Goal: Information Seeking & Learning: Learn about a topic

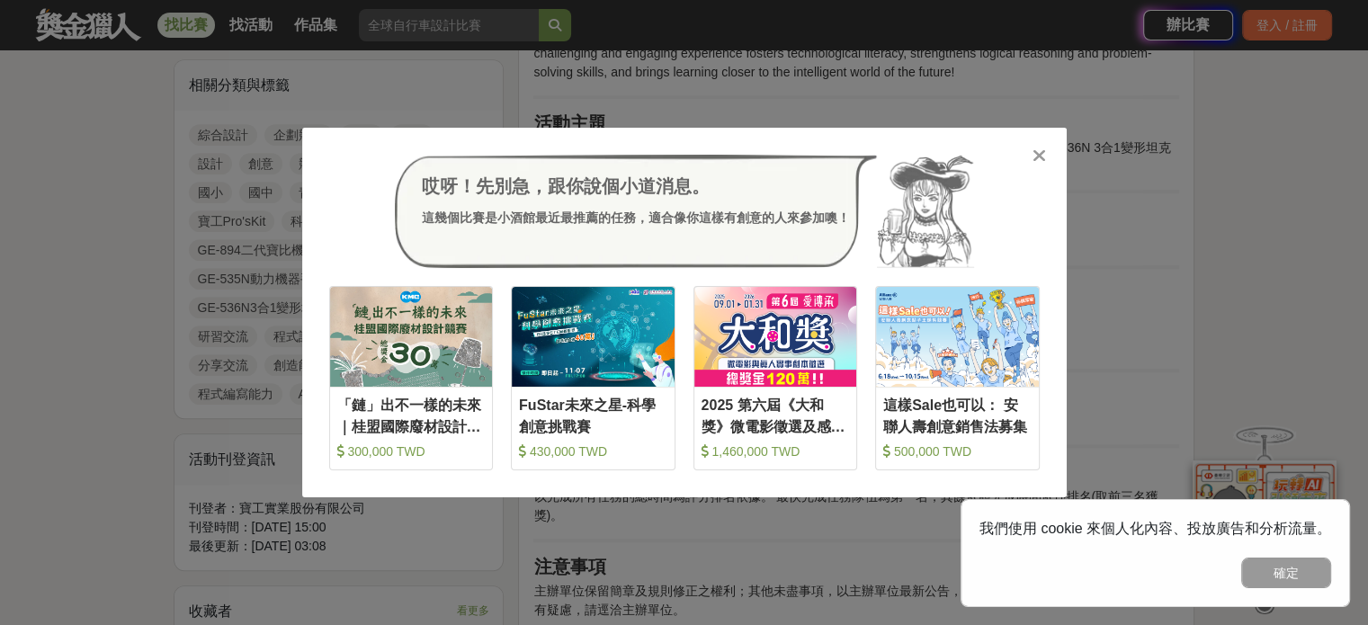
click at [1048, 157] on div "哎呀！先別急，跟你說個小道消息。 這幾個比賽是小酒館最近最推薦的任務，適合像你這樣有創意的人來參加噢！ 收藏 「鏈」出不一樣的未來｜桂盟國際廢材設計競賽 30…" at bounding box center [684, 313] width 765 height 370
click at [1036, 159] on icon at bounding box center [1039, 156] width 13 height 18
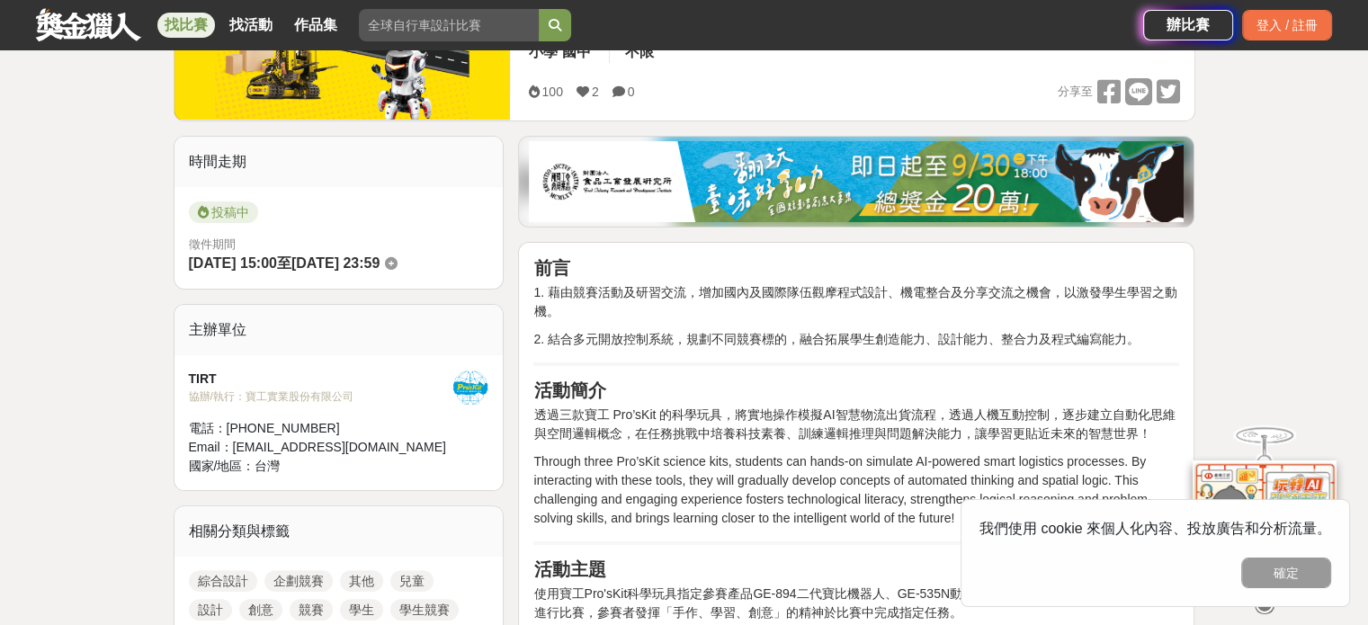
scroll to position [180, 0]
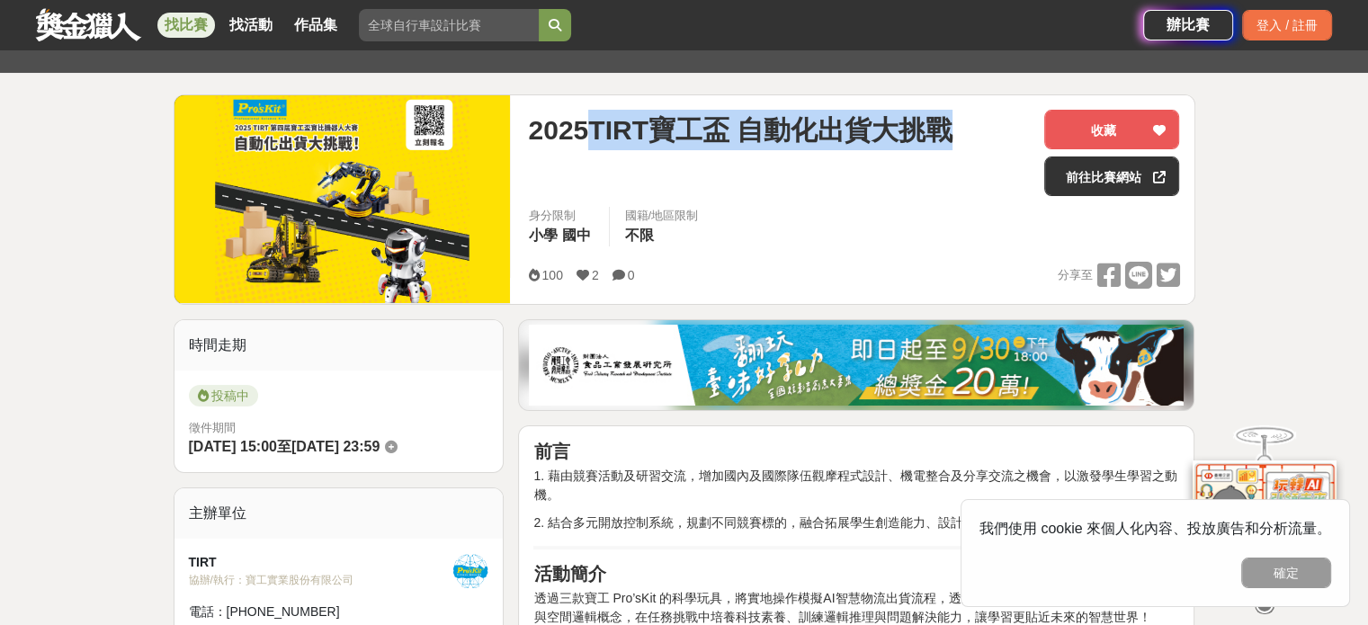
drag, startPoint x: 597, startPoint y: 131, endPoint x: 959, endPoint y: 133, distance: 361.6
click at [962, 133] on div "2025TIRT寶工盃 自動化出貨大挑戰" at bounding box center [779, 130] width 502 height 40
copy span "TIRT寶工盃 自動化出貨大挑戰"
click at [1118, 177] on link "前往比賽網站" at bounding box center [1111, 177] width 135 height 40
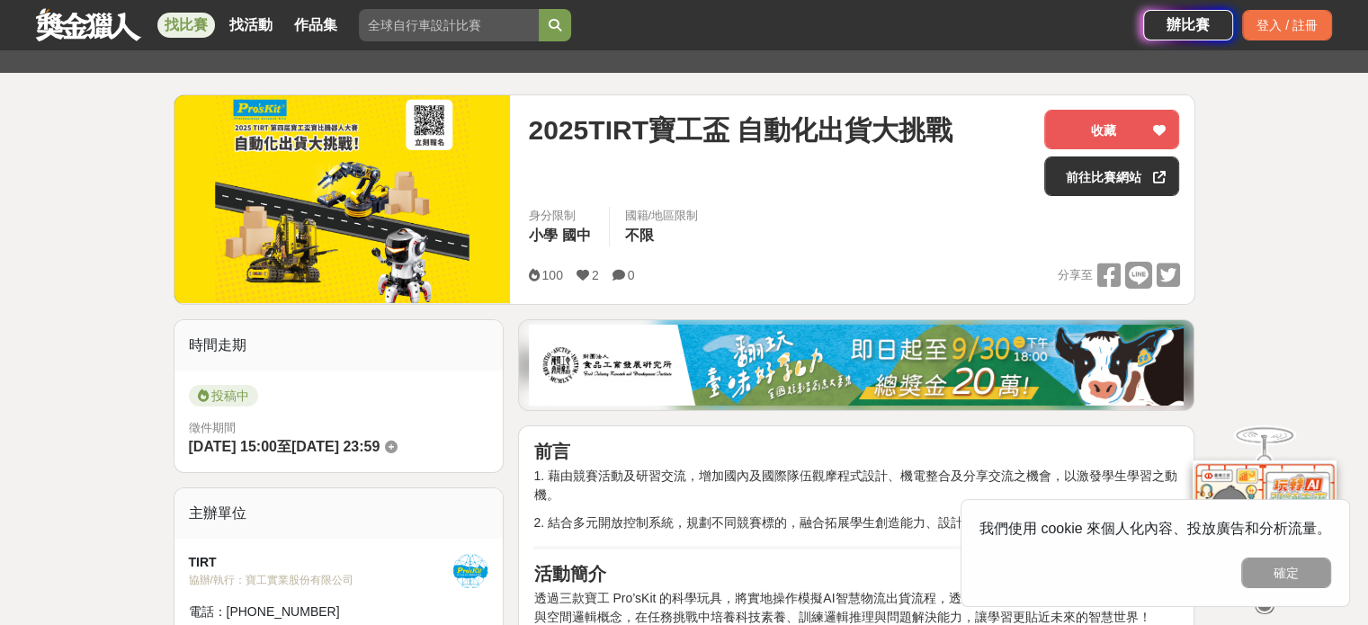
click at [861, 248] on div "身分限制 小學 國中 國籍/地區限制 不限" at bounding box center [854, 232] width 680 height 50
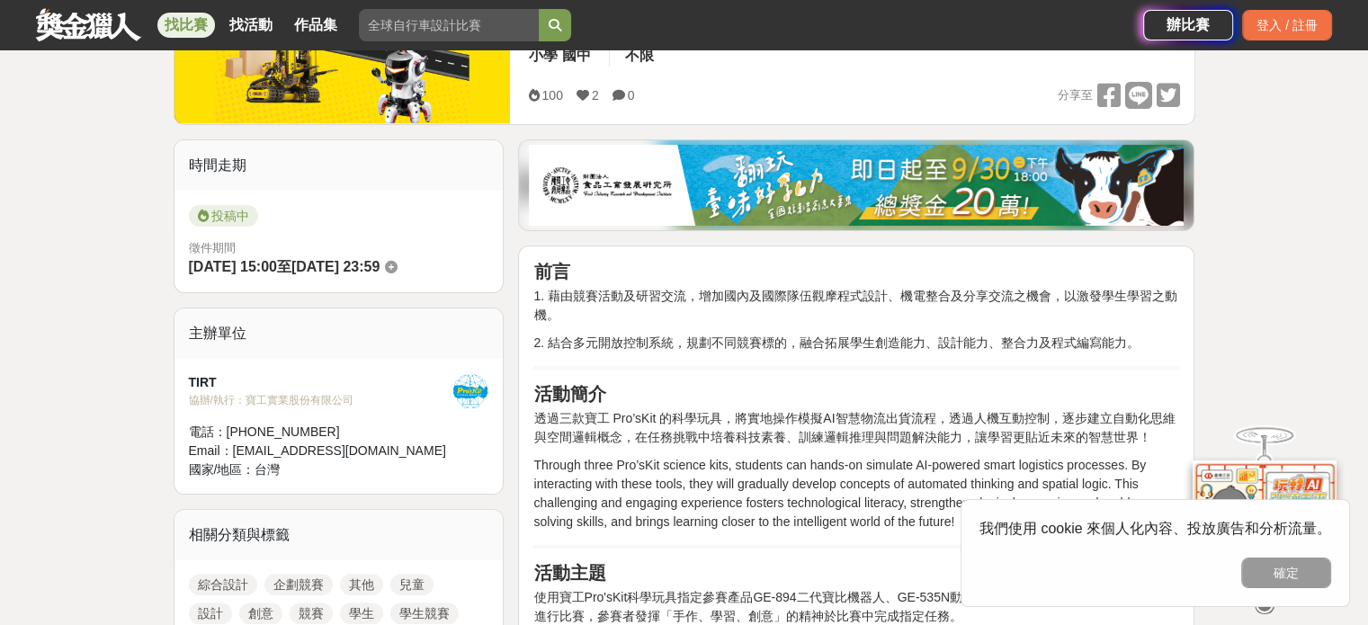
scroll to position [0, 0]
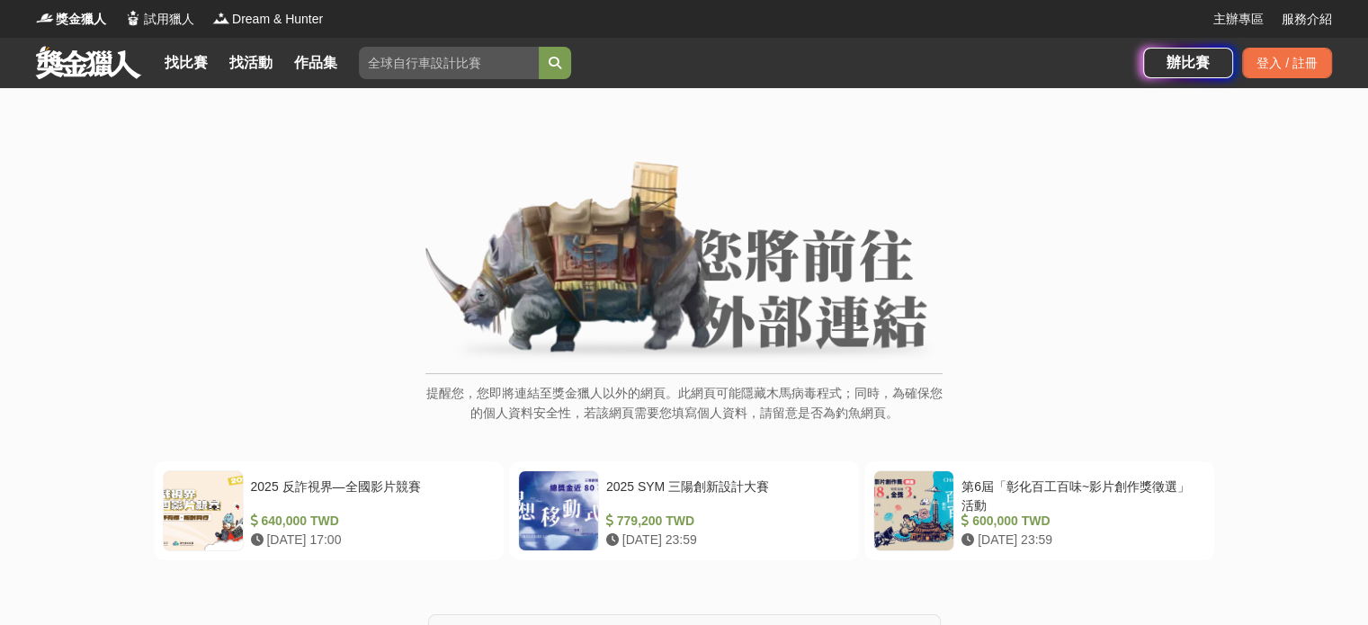
click at [721, 314] on img at bounding box center [683, 262] width 517 height 203
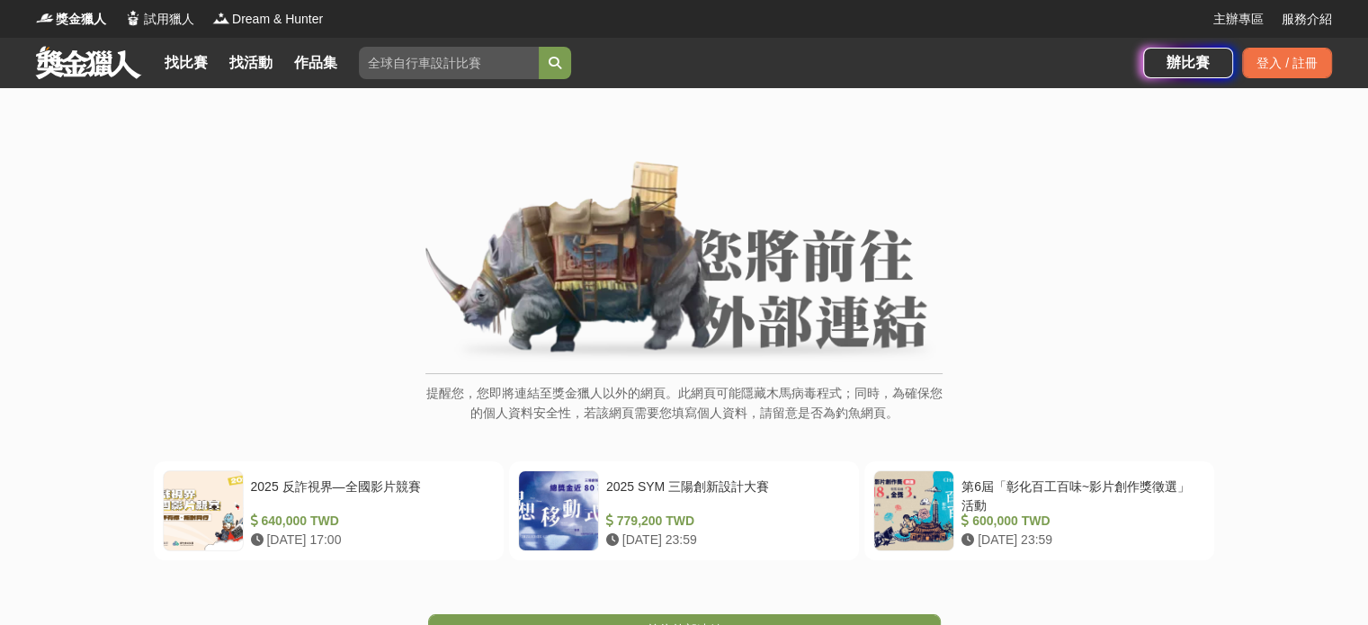
click at [860, 406] on p "提醒您，您即將連結至獎金獵人以外的網頁。此網頁可能隱藏木馬病毒程式；同時，為確保您的個人資料安全性，若該網頁需要您填寫個人資料，請留意是否為釣魚網頁。" at bounding box center [683, 412] width 517 height 58
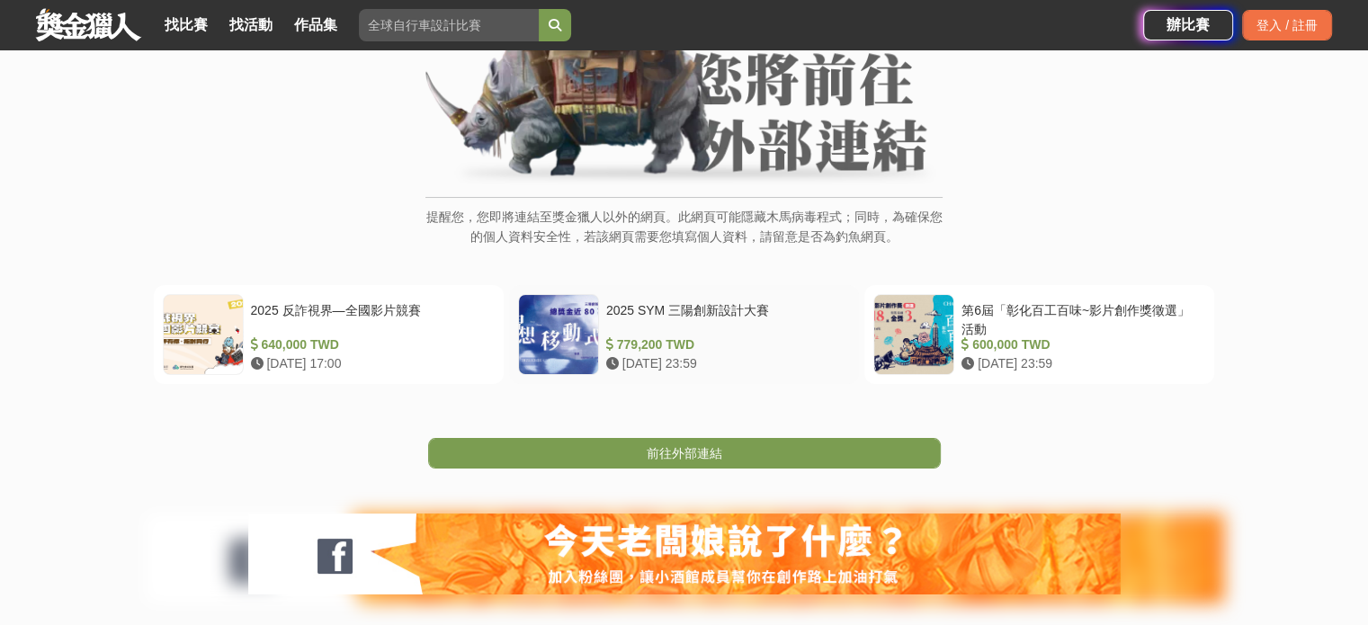
scroll to position [180, 0]
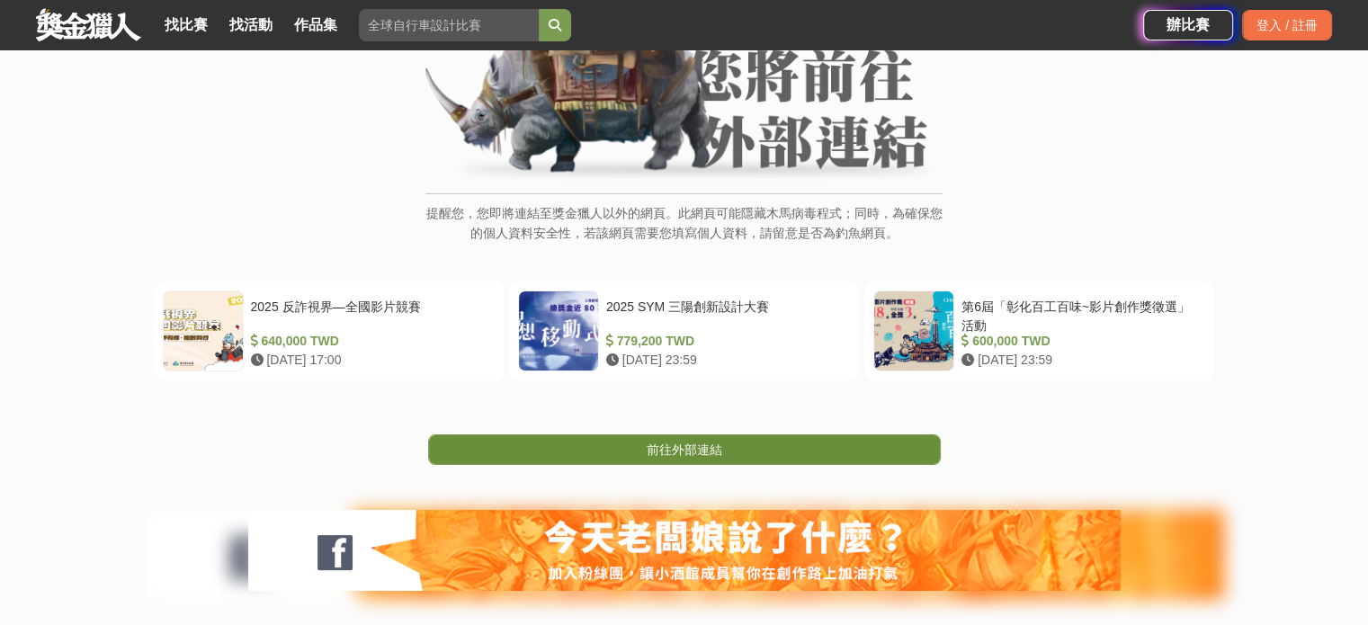
click at [728, 450] on link "前往外部連結" at bounding box center [684, 449] width 513 height 31
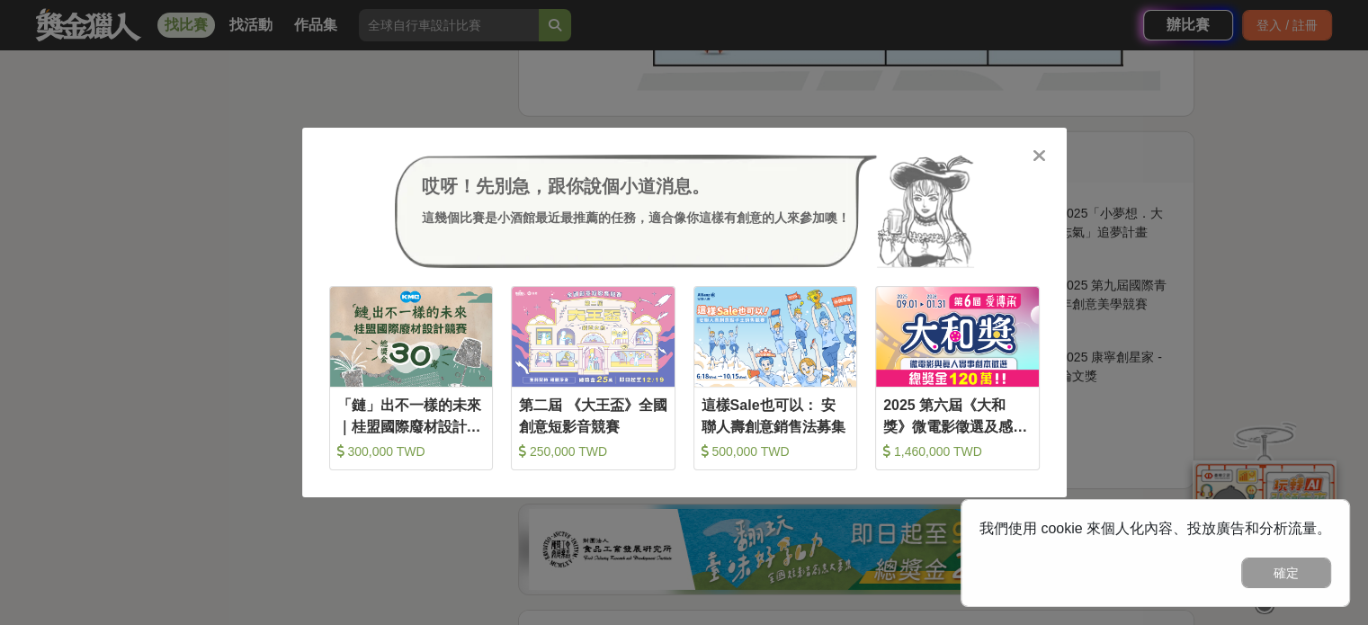
click at [1040, 165] on icon at bounding box center [1039, 156] width 13 height 18
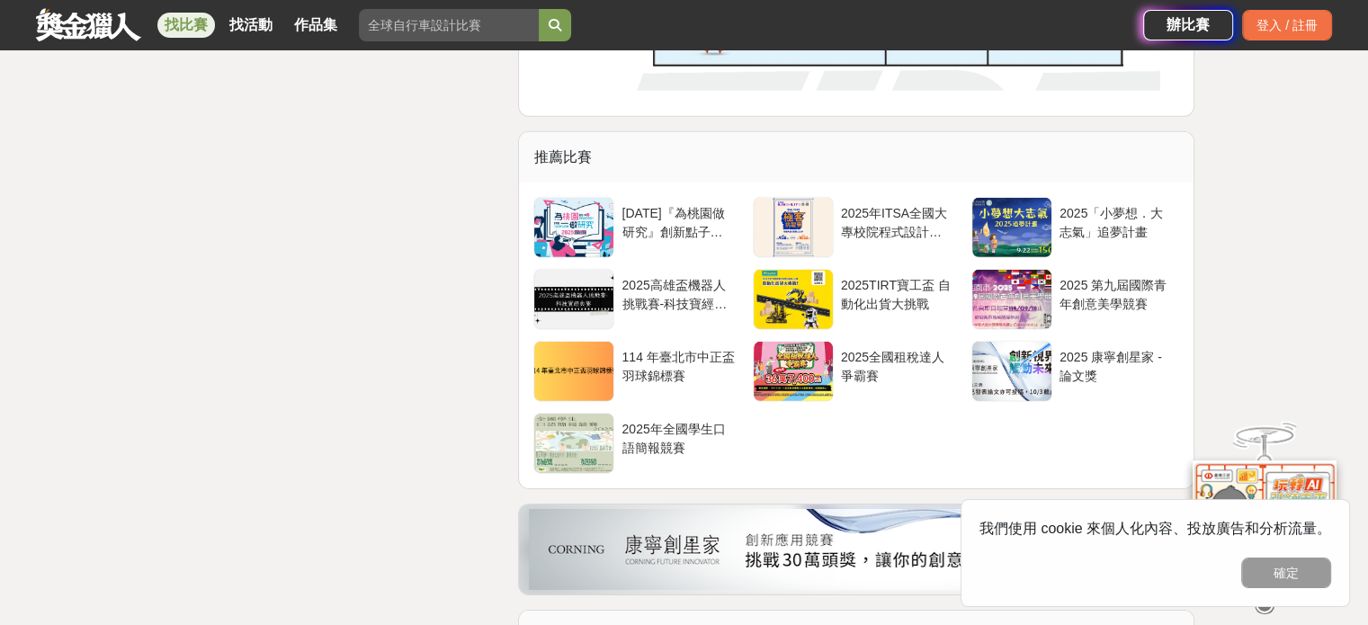
click at [1298, 576] on button "確定" at bounding box center [1286, 573] width 90 height 31
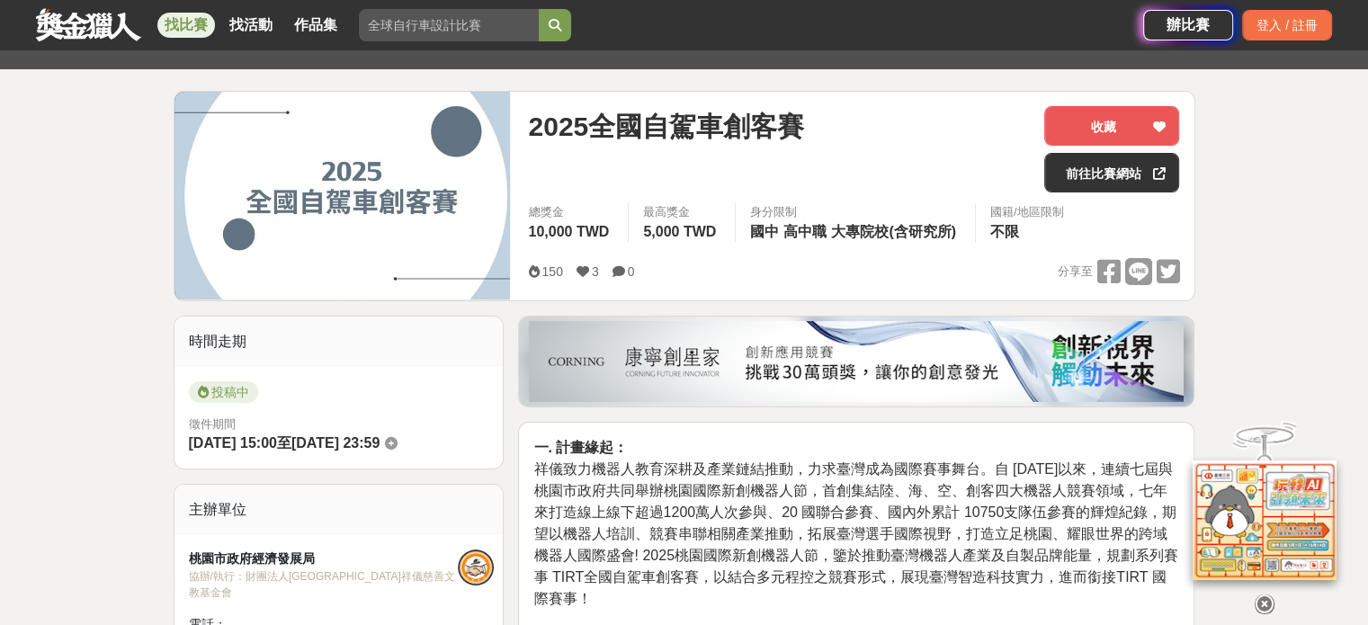
scroll to position [270, 0]
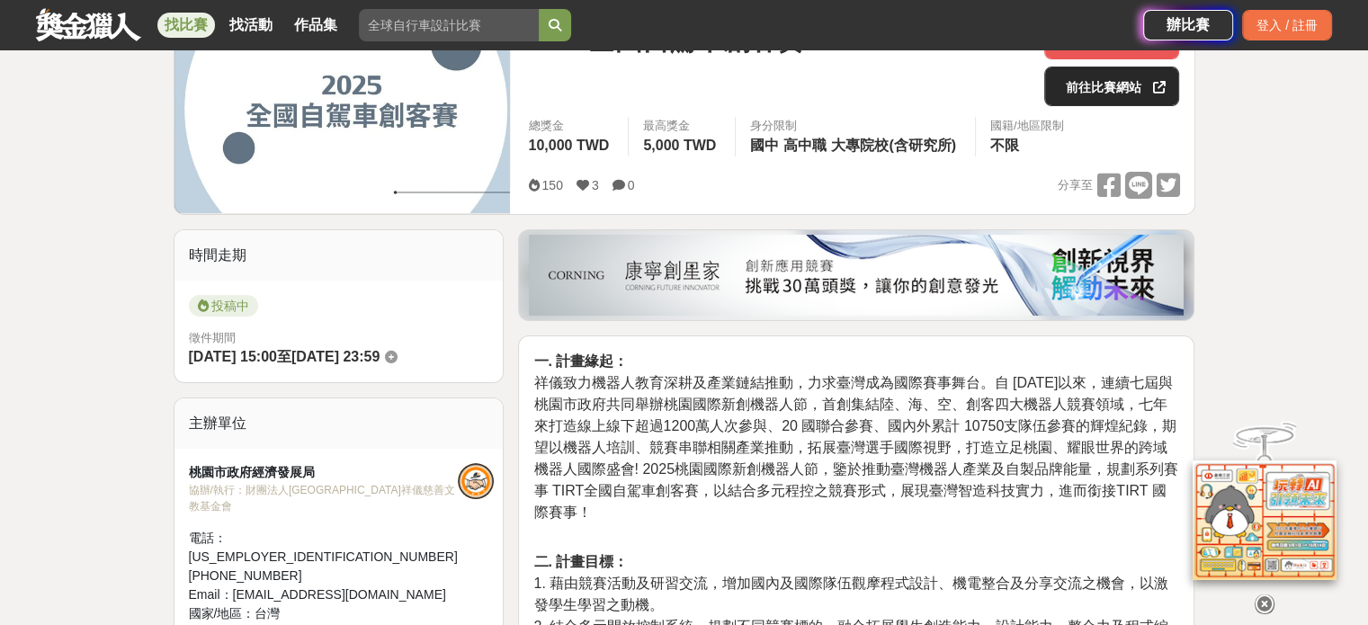
click at [1118, 90] on link "前往比賽網站" at bounding box center [1111, 87] width 135 height 40
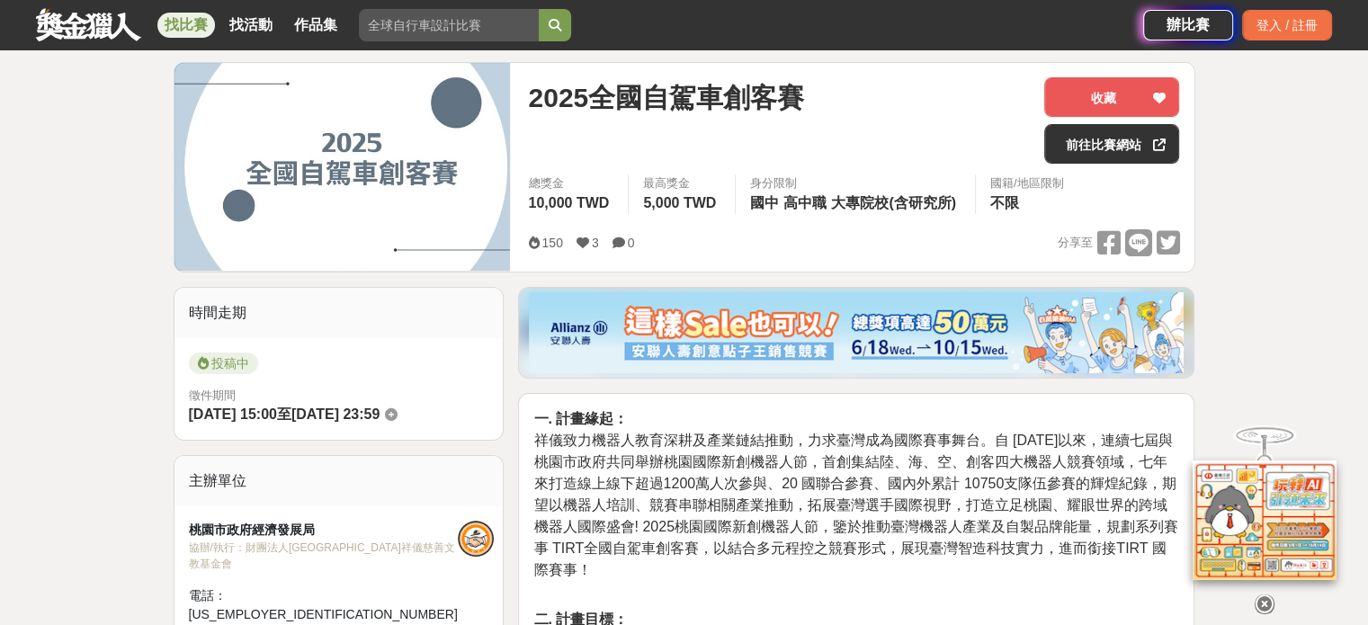
scroll to position [450, 0]
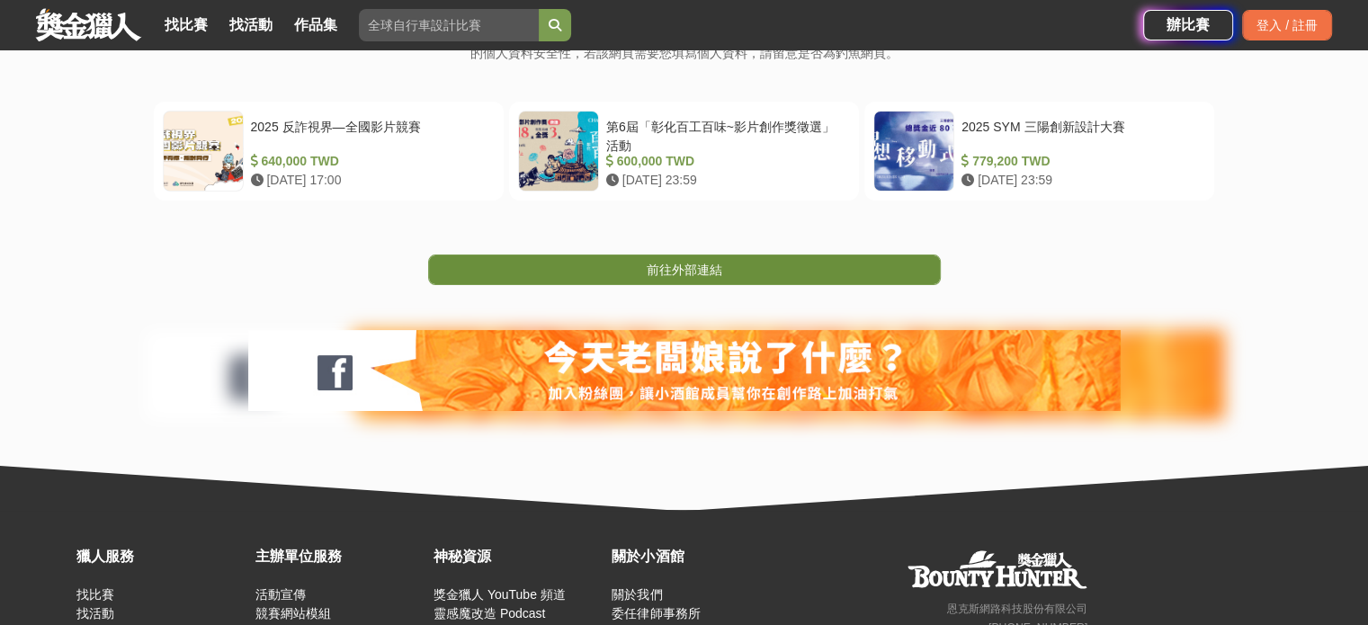
click at [683, 263] on span "前往外部連結" at bounding box center [685, 270] width 76 height 14
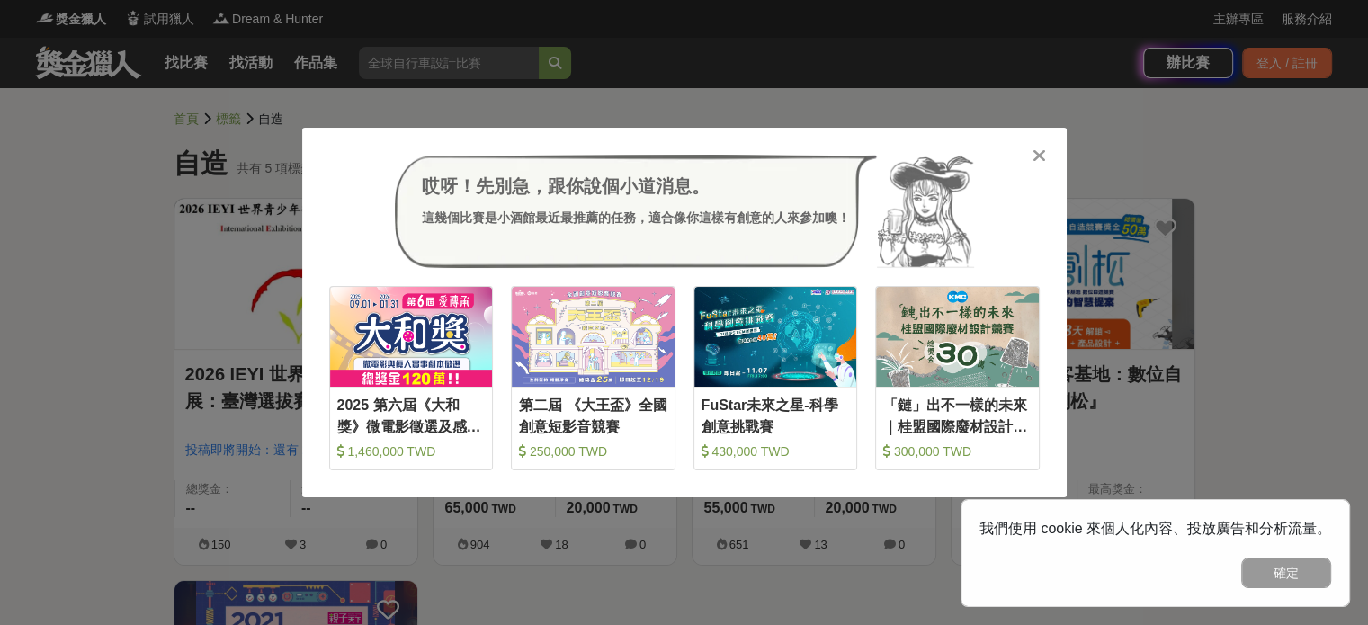
click at [1043, 152] on icon at bounding box center [1039, 156] width 13 height 18
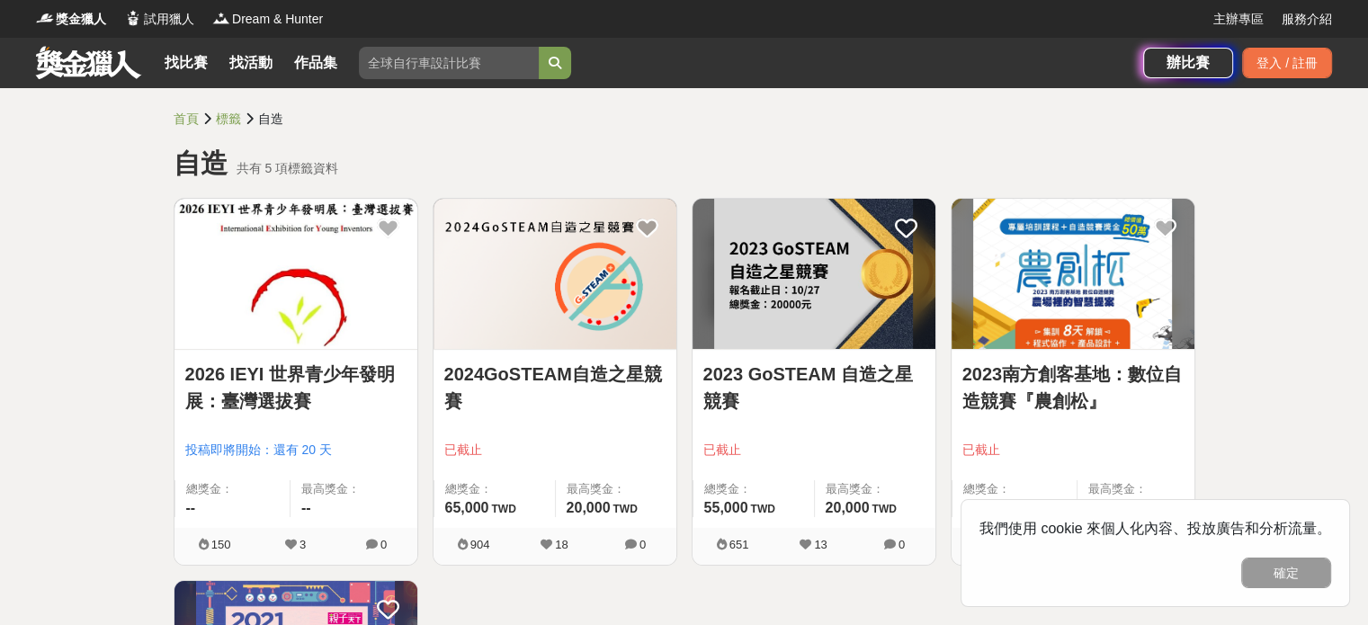
click at [1276, 568] on button "確定" at bounding box center [1286, 573] width 90 height 31
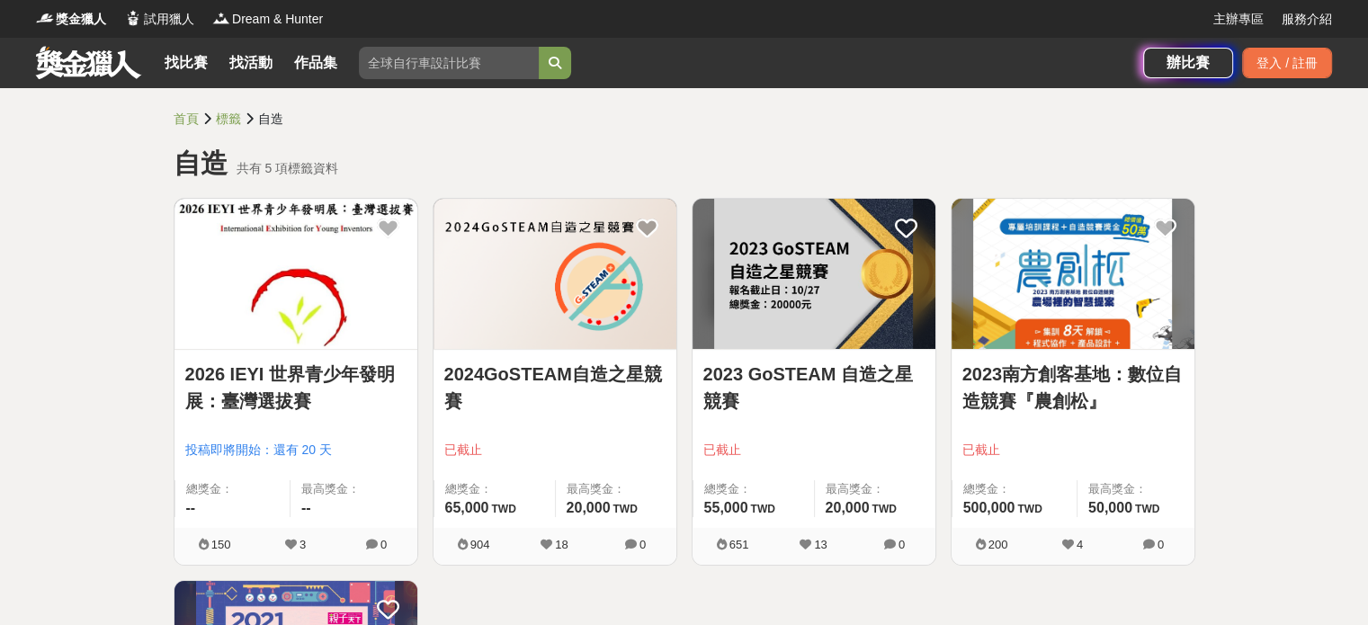
click at [612, 375] on link "2024GoSTEAM自造之星競賽" at bounding box center [554, 388] width 221 height 54
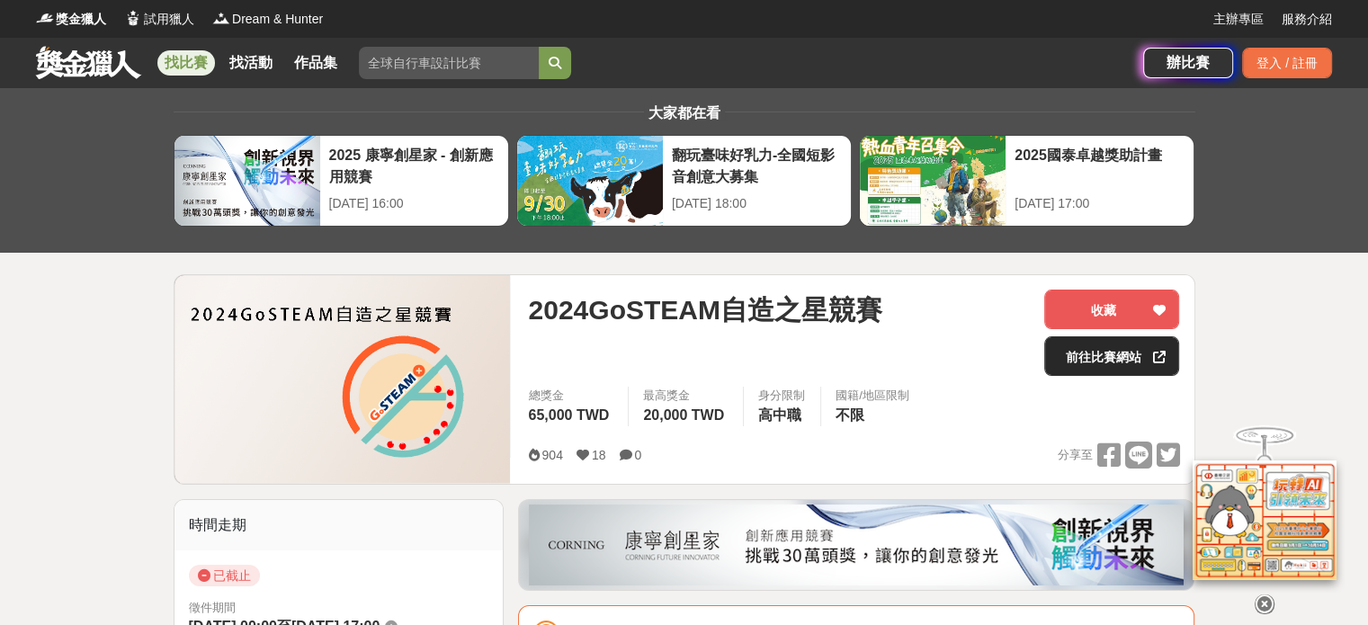
click at [1051, 351] on link "前往比賽網站" at bounding box center [1111, 356] width 135 height 40
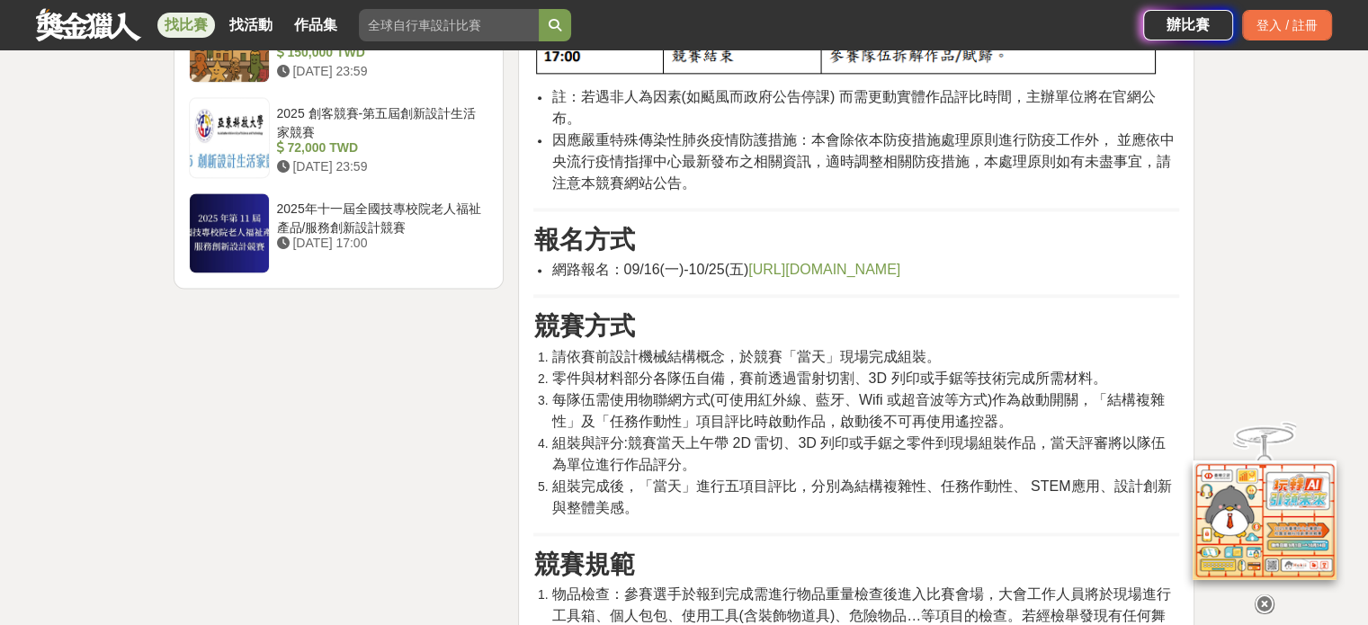
scroll to position [2429, 0]
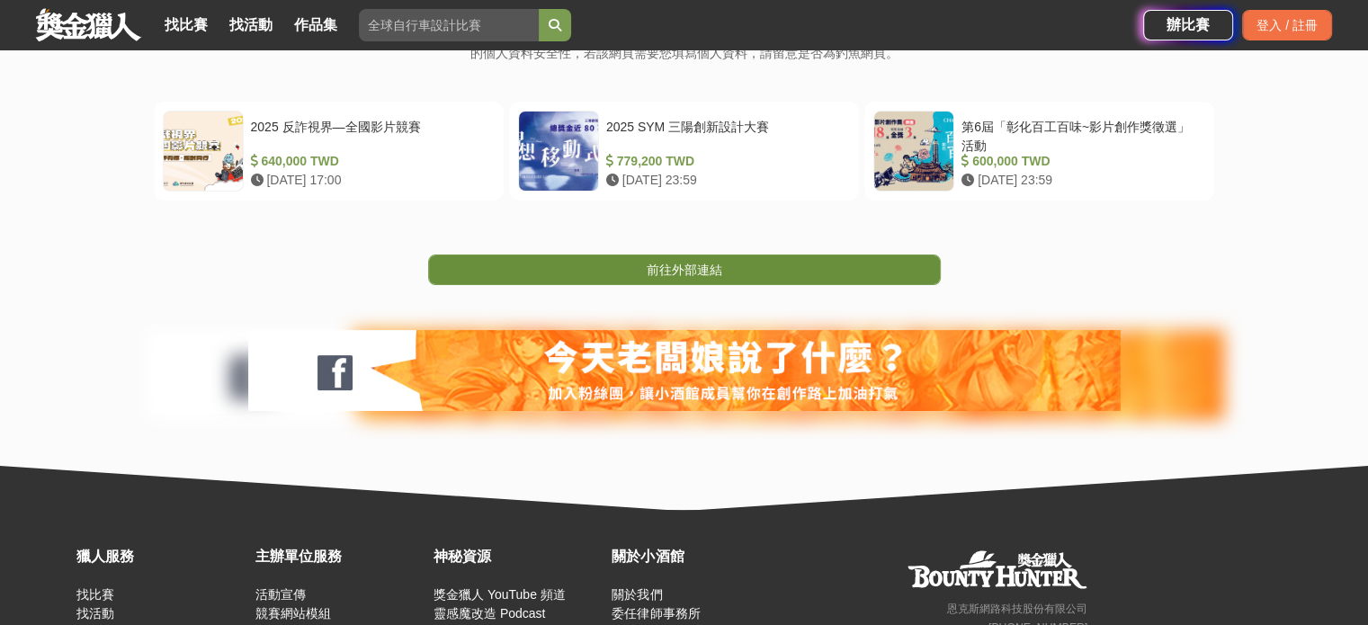
click at [686, 278] on link "前往外部連結" at bounding box center [684, 270] width 513 height 31
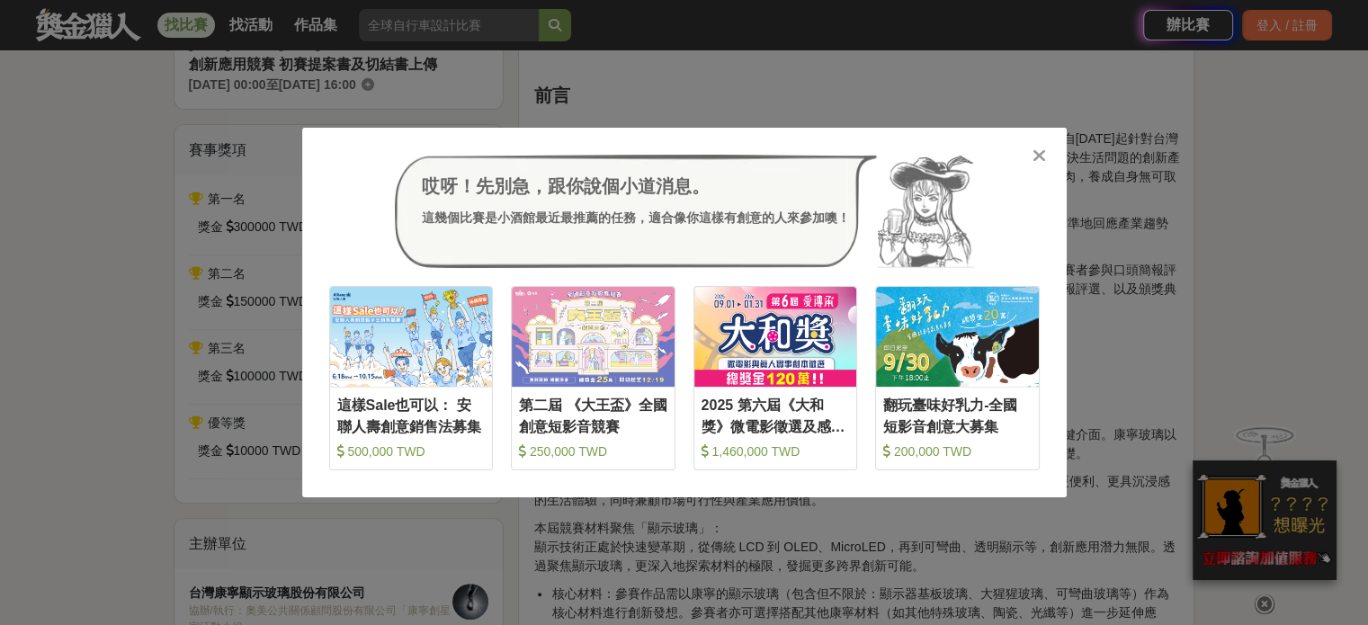
click at [1036, 149] on icon at bounding box center [1039, 156] width 13 height 18
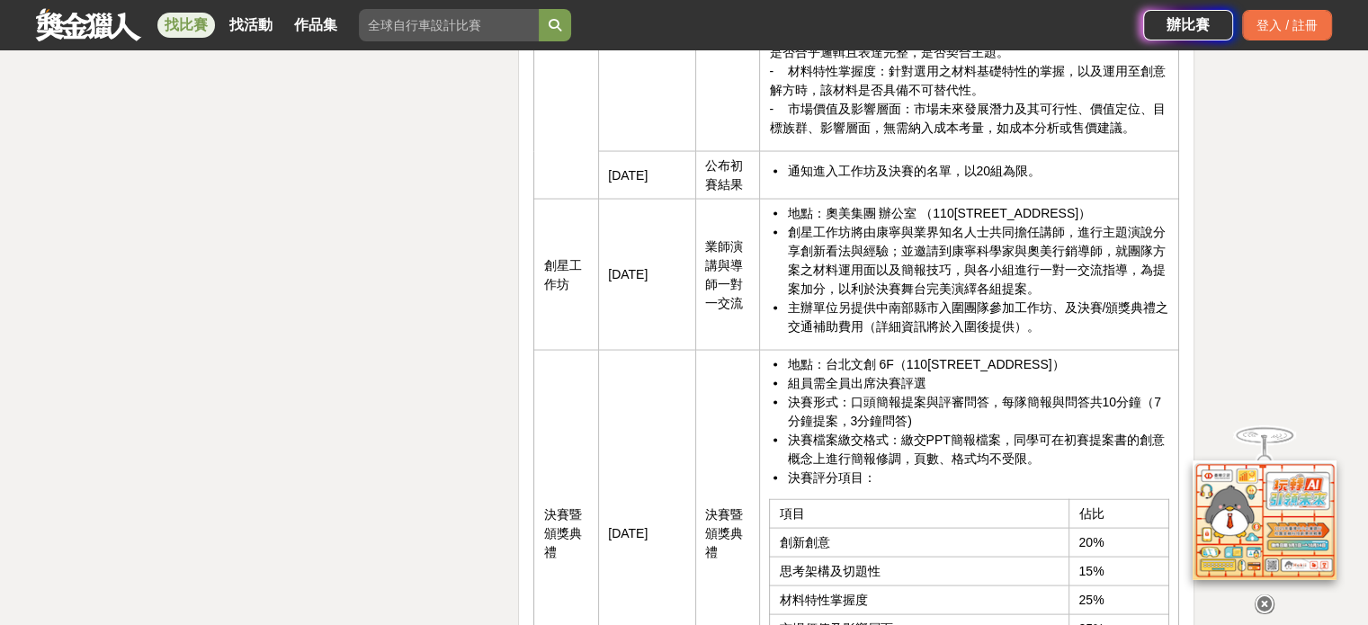
scroll to position [3688, 0]
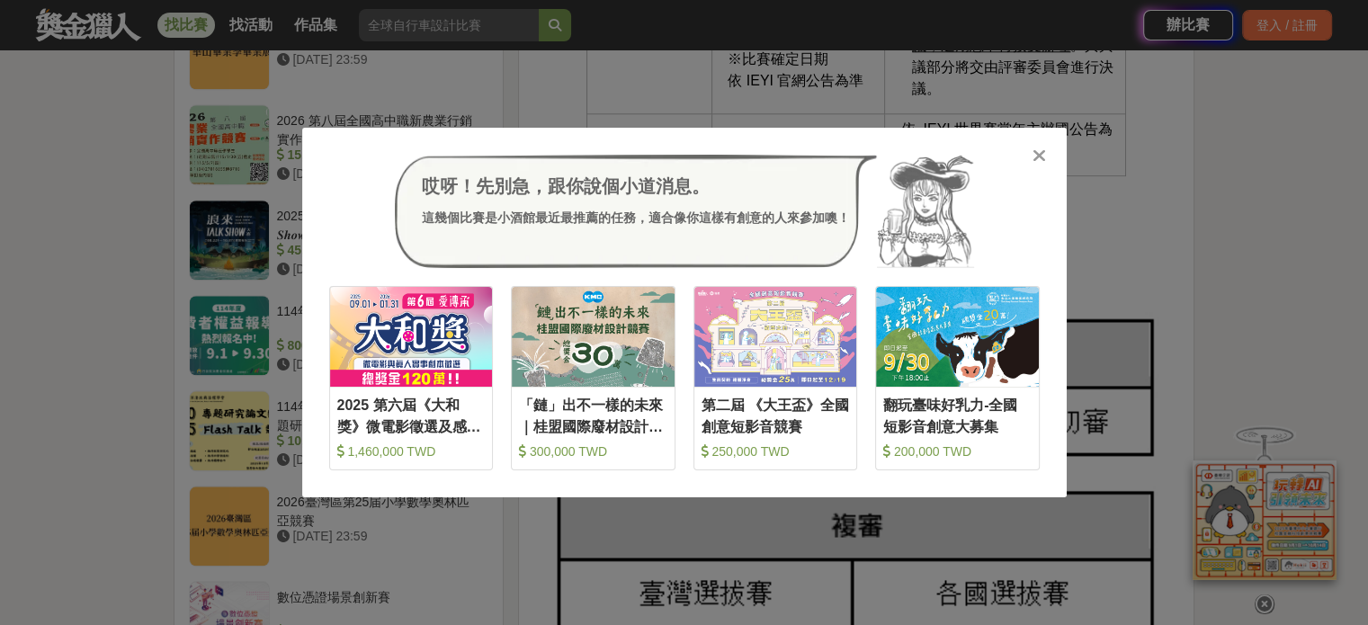
click at [1041, 161] on icon at bounding box center [1039, 156] width 13 height 18
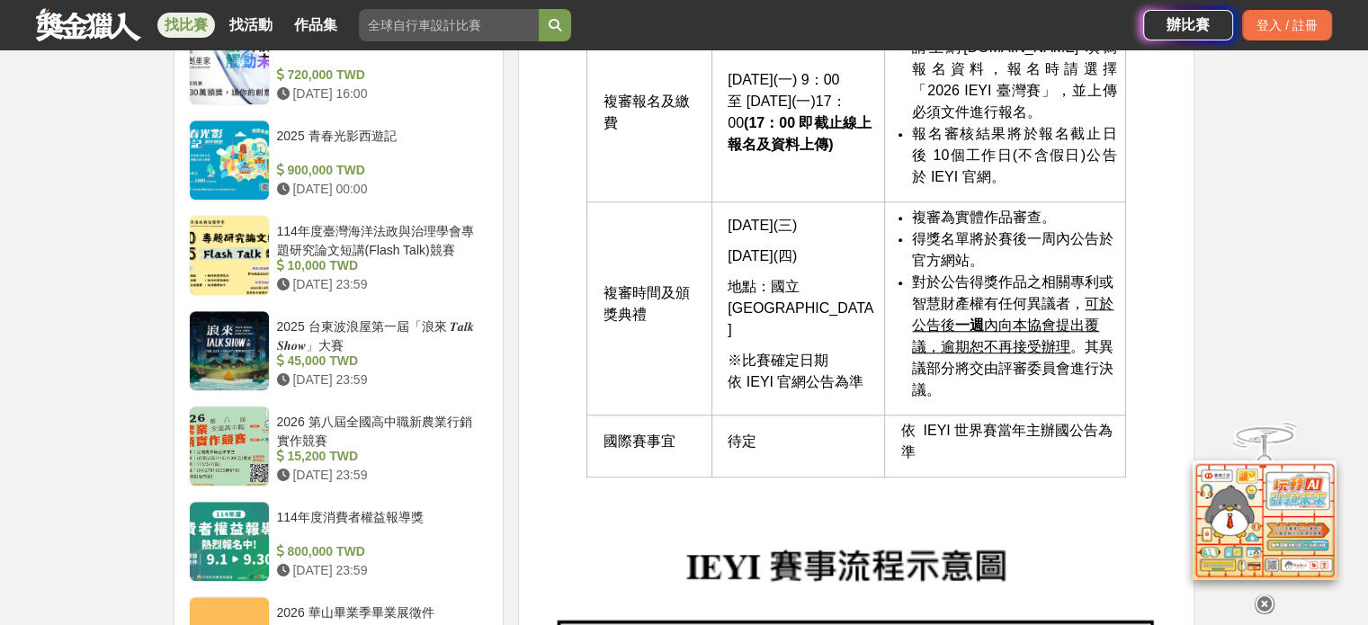
scroll to position [1619, 0]
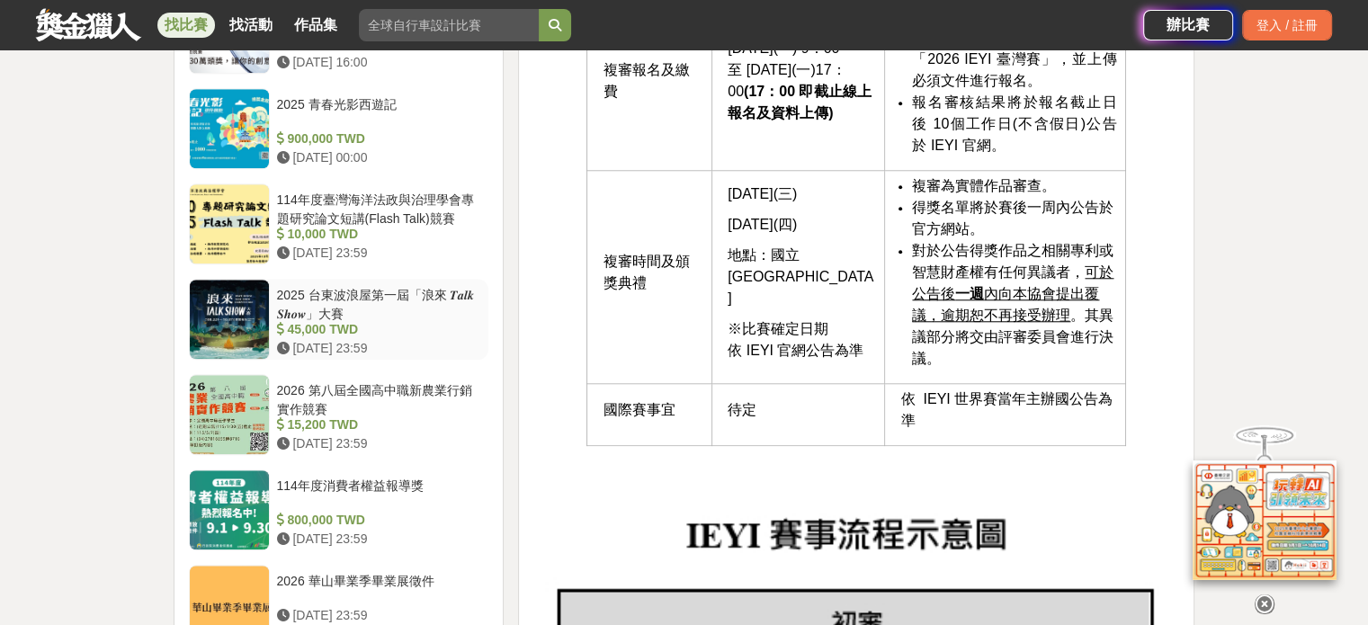
click at [374, 301] on div "2025 台東波浪屋第一屆「浪來 𝑻𝒂𝒍𝒌 𝑺𝒉𝒐𝒘」大賽" at bounding box center [379, 303] width 205 height 34
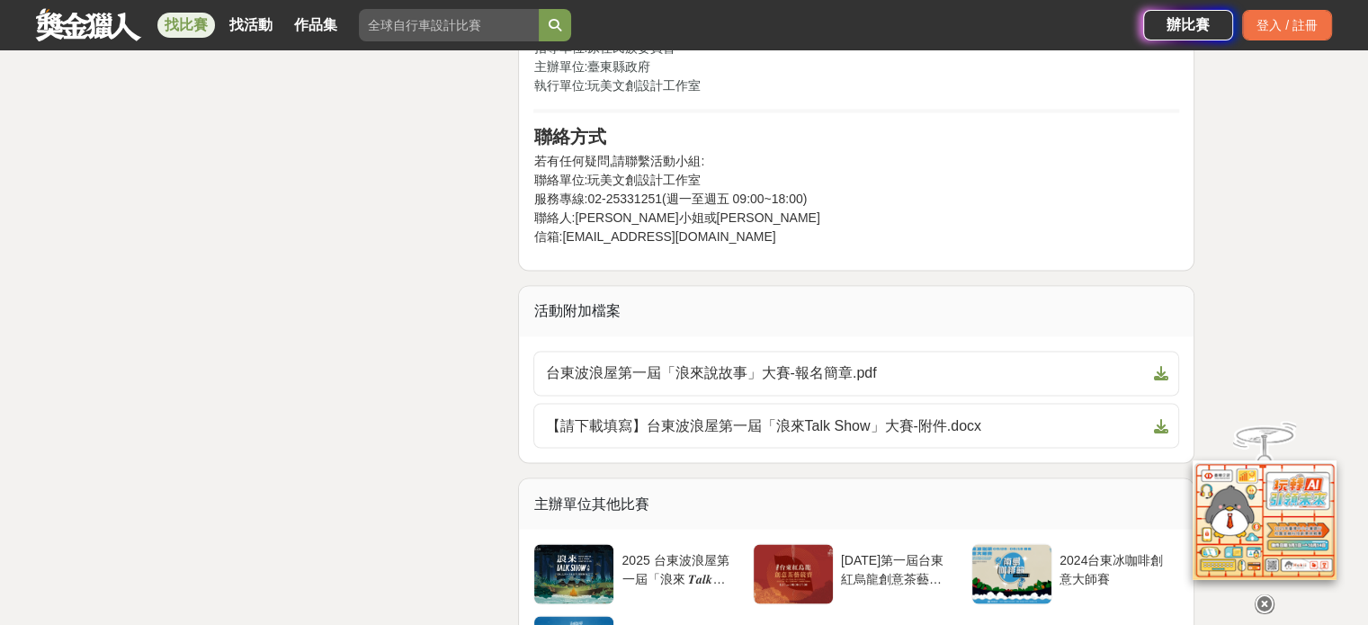
scroll to position [3107, 0]
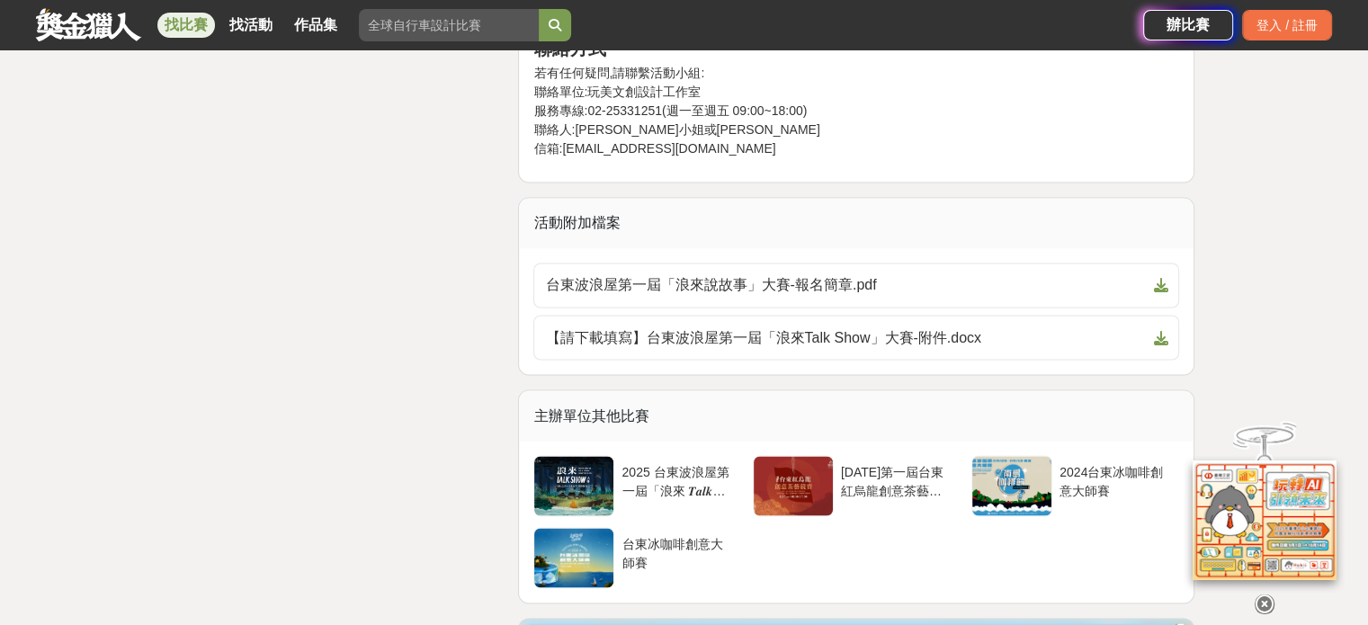
drag, startPoint x: 856, startPoint y: 274, endPoint x: 896, endPoint y: 194, distance: 89.3
click at [856, 274] on span "台東波浪屋第一屆「浪來說故事」大賽-報名簡章.pdf" at bounding box center [845, 285] width 601 height 22
